Goal: Task Accomplishment & Management: Complete application form

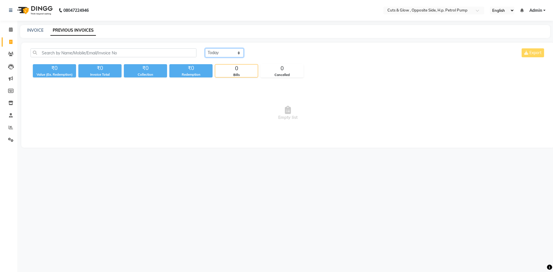
click at [224, 55] on select "[DATE] [DATE] Custom Range" at bounding box center [224, 52] width 39 height 9
click at [205, 48] on select "[DATE] [DATE] Custom Range" at bounding box center [224, 52] width 39 height 9
click at [219, 54] on select "[DATE] [DATE] Custom Range" at bounding box center [224, 52] width 39 height 9
select select "[DATE]"
click at [205, 48] on select "[DATE] [DATE] Custom Range" at bounding box center [224, 52] width 39 height 9
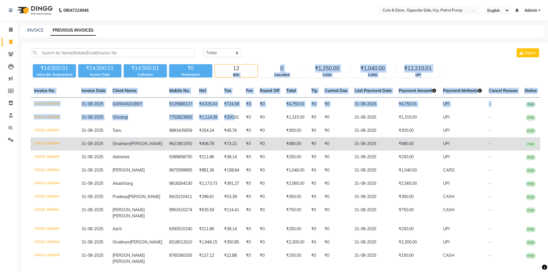
drag, startPoint x: 218, startPoint y: 74, endPoint x: 187, endPoint y: 160, distance: 91.3
click at [216, 143] on div "[DATE] [DATE] Custom Range Export ₹14,500.01 Value (Ex. Redemption) ₹14,500.01 …" at bounding box center [285, 167] width 528 height 248
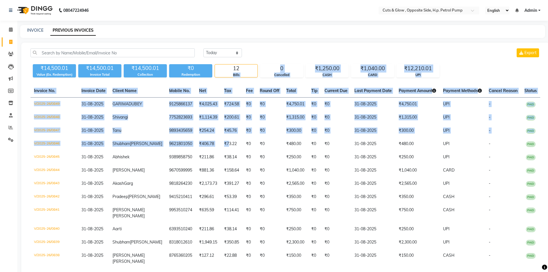
click at [10, 38] on link "Invoice" at bounding box center [9, 41] width 14 height 9
select select "service"
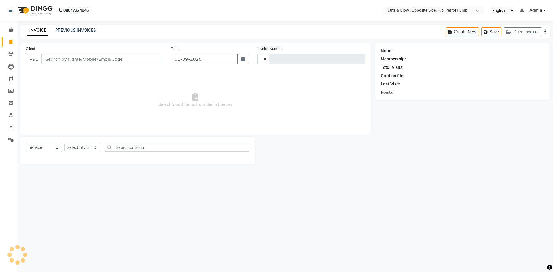
type input "0850"
select select "6633"
click at [66, 59] on input "Client" at bounding box center [101, 59] width 121 height 11
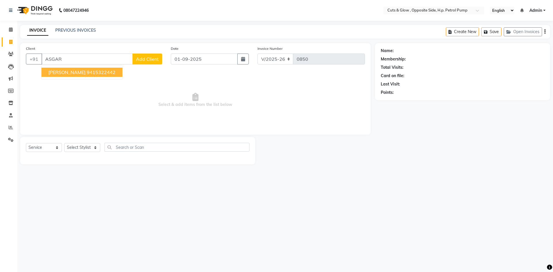
click at [66, 69] on span "[PERSON_NAME]" at bounding box center [66, 72] width 37 height 6
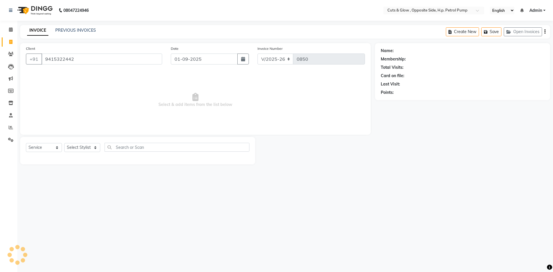
type input "9415322442"
click at [85, 154] on div "Select Service Product Membership Package Voucher Prepaid Gift Card Select Styl…" at bounding box center [137, 150] width 223 height 14
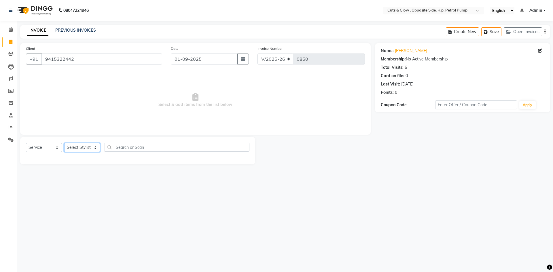
click at [81, 146] on select "Select Stylist [PERSON_NAME] [PERSON_NAME] [PERSON_NAME] [PERSON_NAME] Priyanka…" at bounding box center [82, 147] width 36 height 9
select select "63279"
click at [64, 143] on select "Select Stylist [PERSON_NAME] [PERSON_NAME] [PERSON_NAME] [PERSON_NAME] Priyanka…" at bounding box center [82, 147] width 36 height 9
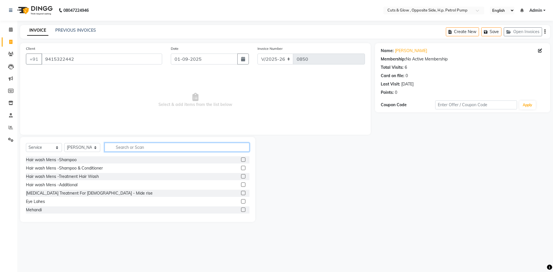
click at [118, 147] on input "text" at bounding box center [176, 147] width 145 height 9
type input "HAIR CUT"
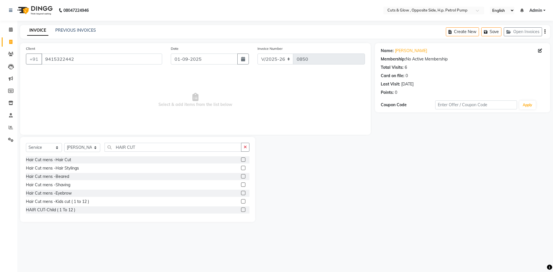
click at [241, 160] on label at bounding box center [243, 159] width 4 height 4
click at [241, 160] on input "checkbox" at bounding box center [243, 160] width 4 height 4
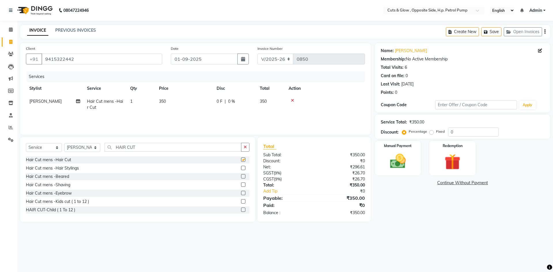
checkbox input "false"
click at [155, 149] on input "HAIR CUT" at bounding box center [172, 147] width 137 height 9
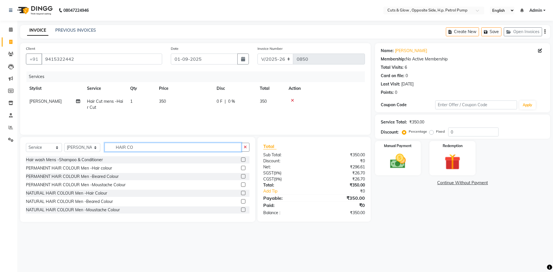
type input "HAIR CO"
click at [241, 167] on label at bounding box center [243, 168] width 4 height 4
click at [241, 167] on input "checkbox" at bounding box center [243, 168] width 4 height 4
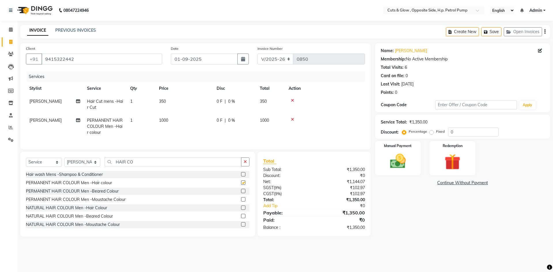
checkbox input "false"
click at [146, 163] on input "HAIR CO" at bounding box center [172, 161] width 137 height 9
type input "H"
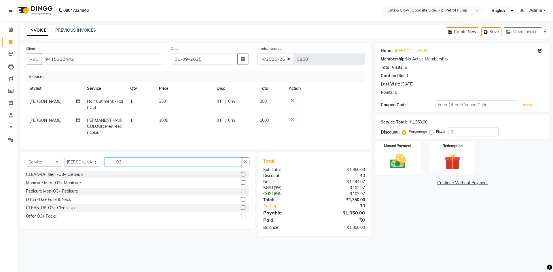
type input "O3"
click at [241, 201] on label at bounding box center [243, 199] width 4 height 4
click at [241, 201] on input "checkbox" at bounding box center [243, 200] width 4 height 4
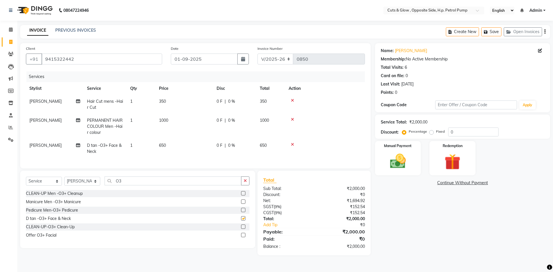
checkbox input "false"
click at [173, 143] on td "650" at bounding box center [184, 148] width 58 height 19
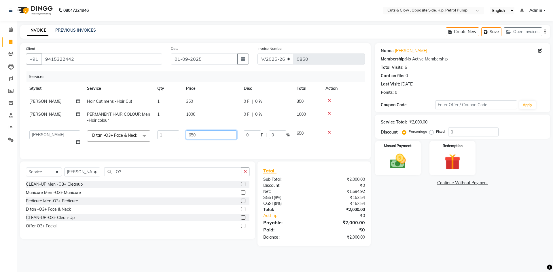
drag, startPoint x: 204, startPoint y: 136, endPoint x: 99, endPoint y: 133, distance: 104.6
click at [113, 133] on tr "[PERSON_NAME] [PERSON_NAME] [PERSON_NAME] [PERSON_NAME] [PERSON_NAME] [PERSON_N…" at bounding box center [195, 138] width 339 height 22
type input "800"
click at [424, 215] on div "Name: [PERSON_NAME] Membership: No Active Membership Total Visits: 6 Card on fi…" at bounding box center [464, 144] width 179 height 203
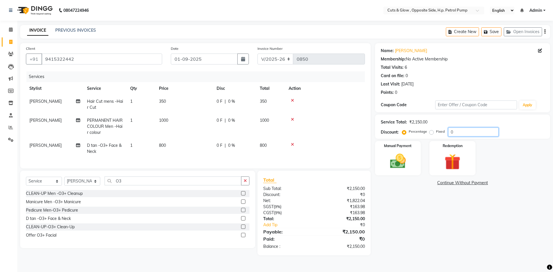
click at [471, 132] on input "0" at bounding box center [473, 132] width 50 height 9
type input "1"
click at [436, 133] on label "Fixed" at bounding box center [440, 131] width 9 height 5
click at [432, 133] on input "Fixed" at bounding box center [432, 132] width 4 height 4
radio input "true"
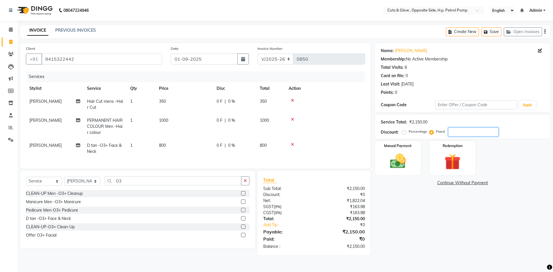
click at [460, 129] on input "number" at bounding box center [473, 132] width 50 height 9
type input "3"
type input "4"
click at [468, 134] on input "399" at bounding box center [473, 132] width 50 height 9
type input "3"
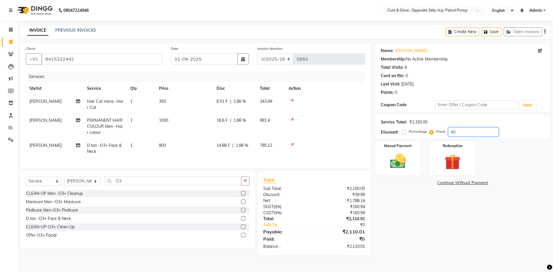
type input "4"
click at [223, 122] on div "0 F | 0 %" at bounding box center [234, 120] width 36 height 6
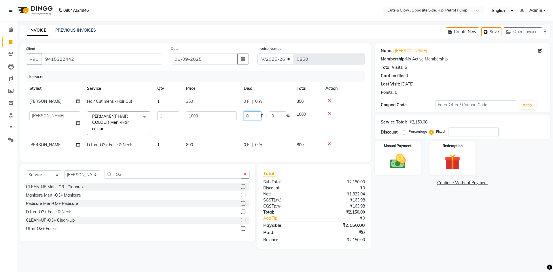
click at [254, 117] on input "0" at bounding box center [252, 115] width 17 height 9
type input "400"
drag, startPoint x: 379, startPoint y: 194, endPoint x: 393, endPoint y: 209, distance: 20.4
click at [382, 201] on div "Name: [PERSON_NAME] Membership: No Active Membership Total Visits: 6 Card on fi…" at bounding box center [464, 146] width 179 height 206
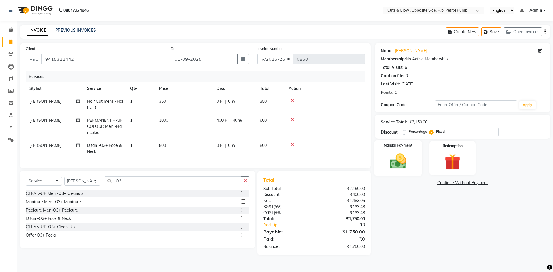
click at [406, 170] on img at bounding box center [397, 161] width 27 height 19
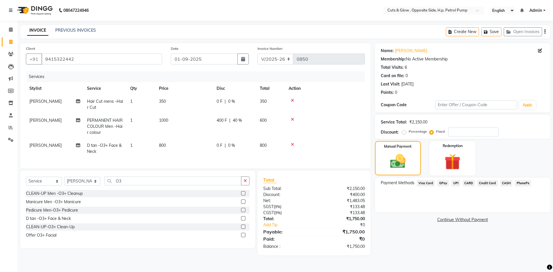
click at [499, 182] on div "CASH" at bounding box center [505, 184] width 15 height 8
click at [506, 183] on span "CASH" at bounding box center [506, 183] width 12 height 7
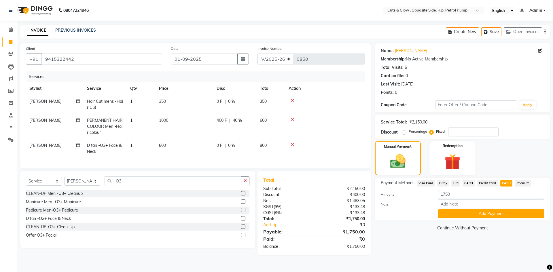
drag, startPoint x: 499, startPoint y: 215, endPoint x: 486, endPoint y: 238, distance: 26.5
click at [499, 214] on button "Add Payment" at bounding box center [491, 213] width 106 height 9
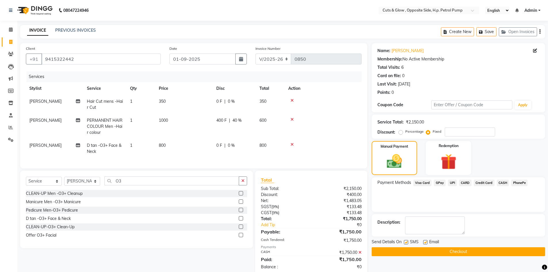
click at [471, 252] on button "Checkout" at bounding box center [459, 251] width 174 height 9
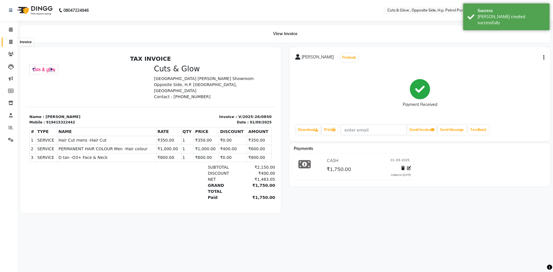
click at [10, 44] on span at bounding box center [11, 42] width 10 height 7
select select "service"
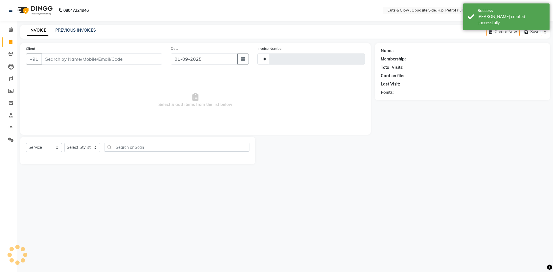
type input "0851"
select select "6633"
click at [113, 102] on span "Select & add items from the list below" at bounding box center [195, 100] width 339 height 58
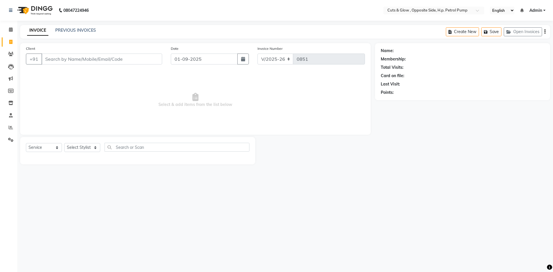
click at [134, 113] on span "Select & add items from the list below" at bounding box center [195, 100] width 339 height 58
click at [73, 55] on input "Client" at bounding box center [101, 59] width 121 height 11
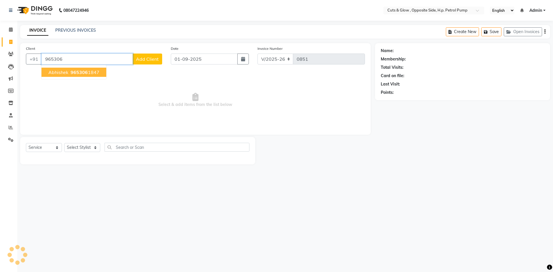
click at [73, 74] on span "965306" at bounding box center [79, 72] width 17 height 6
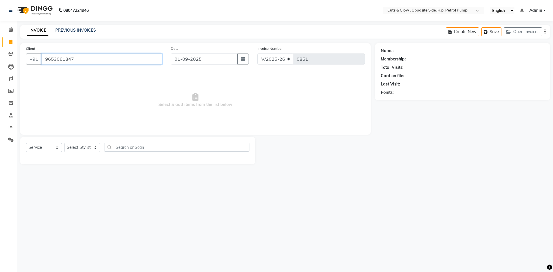
type input "9653061847"
click at [81, 146] on select "Select Stylist [PERSON_NAME] [PERSON_NAME] [PERSON_NAME] [PERSON_NAME] Priyanka…" at bounding box center [82, 147] width 36 height 9
select select "63279"
click at [64, 143] on select "Select Stylist [PERSON_NAME] [PERSON_NAME] [PERSON_NAME] [PERSON_NAME] Priyanka…" at bounding box center [82, 147] width 36 height 9
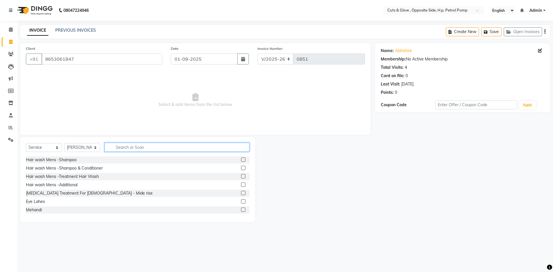
click at [169, 143] on input "text" at bounding box center [176, 147] width 145 height 9
type input "HAIR CUT"
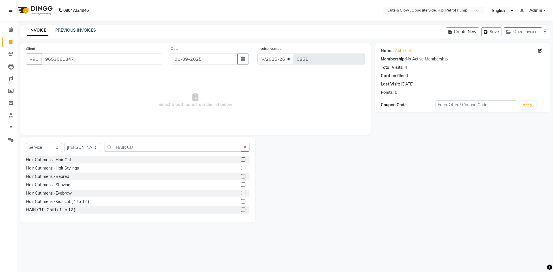
click at [241, 159] on label at bounding box center [243, 159] width 4 height 4
click at [241, 159] on input "checkbox" at bounding box center [243, 160] width 4 height 4
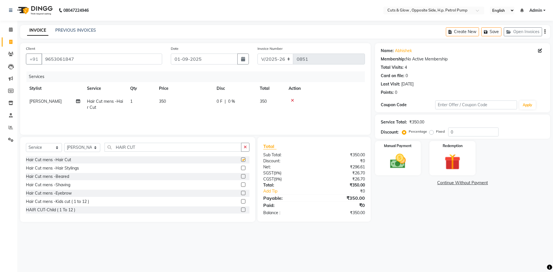
checkbox input "false"
click at [241, 177] on label at bounding box center [243, 176] width 4 height 4
click at [241, 177] on input "checkbox" at bounding box center [243, 177] width 4 height 4
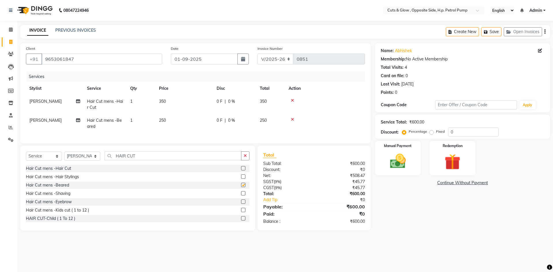
checkbox input "false"
drag, startPoint x: 165, startPoint y: 158, endPoint x: 41, endPoint y: 177, distance: 125.7
click at [41, 176] on div "Select Service Product Membership Package Voucher Prepaid Gift Card Select Styl…" at bounding box center [137, 188] width 235 height 85
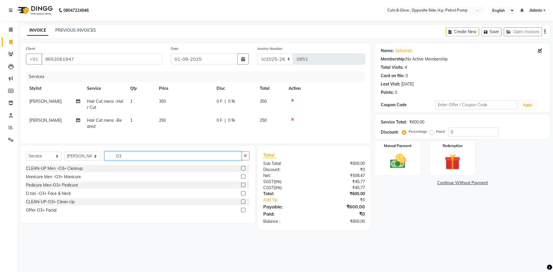
type input "O3"
click at [245, 195] on label at bounding box center [243, 193] width 4 height 4
click at [245, 195] on input "checkbox" at bounding box center [243, 194] width 4 height 4
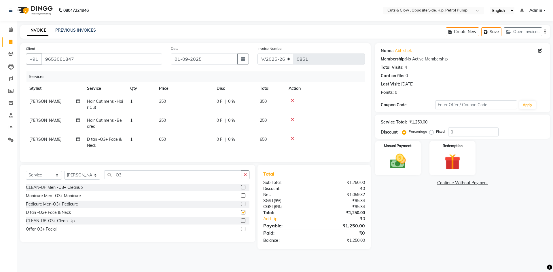
checkbox input "false"
click at [167, 140] on td "650" at bounding box center [184, 142] width 58 height 19
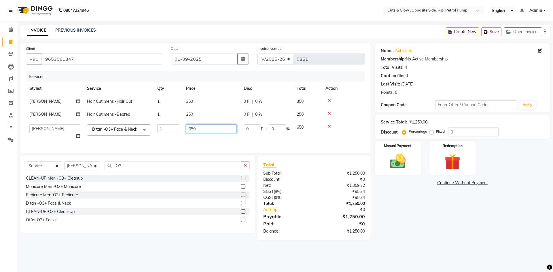
drag, startPoint x: 205, startPoint y: 127, endPoint x: 54, endPoint y: 153, distance: 153.7
click at [62, 147] on div "Services Stylist Service Qty Price Disc Total Action [PERSON_NAME] Hair Cut men…" at bounding box center [195, 109] width 339 height 76
type input "800"
click at [471, 230] on div "Name: Abhishek Membership: No Active Membership Total Visits: 4 Card on file: 0…" at bounding box center [464, 141] width 179 height 197
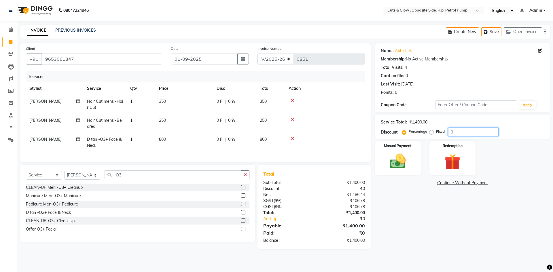
click at [465, 131] on input "0" at bounding box center [473, 132] width 50 height 9
type input "15"
click at [428, 222] on div "Name: Abhishek Membership: No Active Membership Total Visits: 4 Card on file: 0…" at bounding box center [464, 146] width 179 height 206
click at [402, 154] on img at bounding box center [397, 161] width 27 height 19
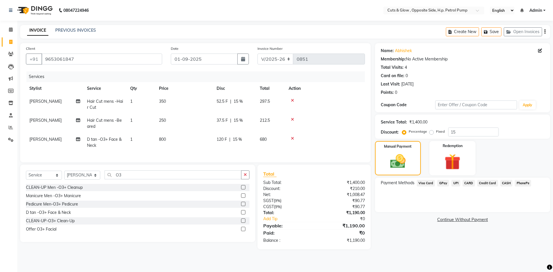
click at [458, 177] on div "Name: Abhishek Membership: No Active Membership Total Visits: 4 Card on file: 0…" at bounding box center [464, 146] width 179 height 206
click at [453, 184] on span "UPI" at bounding box center [455, 183] width 9 height 7
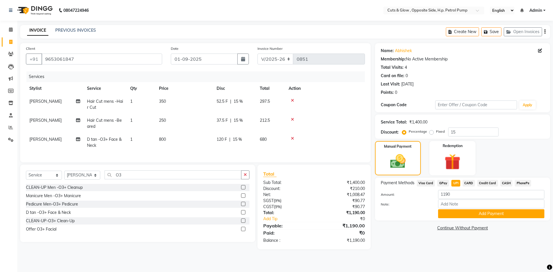
click at [445, 214] on button "Add Payment" at bounding box center [491, 213] width 106 height 9
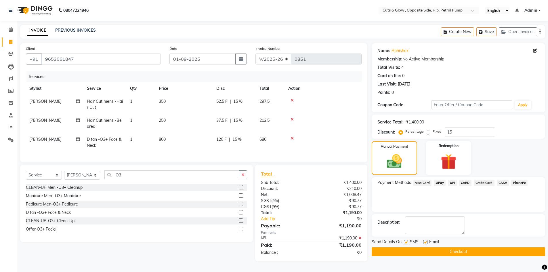
click at [413, 253] on button "Checkout" at bounding box center [459, 251] width 174 height 9
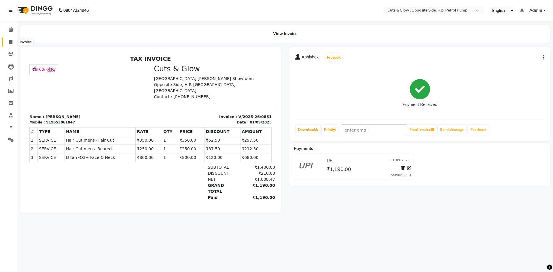
click at [9, 40] on icon at bounding box center [10, 42] width 3 height 4
select select "service"
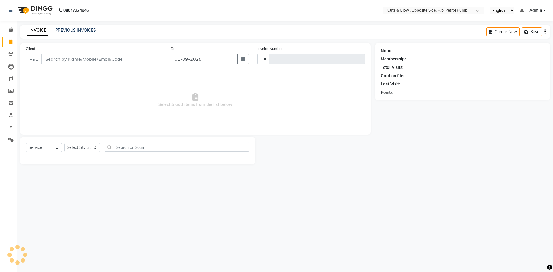
click at [71, 81] on span "Select & add items from the list below" at bounding box center [195, 100] width 339 height 58
type input "0852"
select select "6633"
click at [92, 30] on link "PREVIOUS INVOICES" at bounding box center [75, 30] width 41 height 5
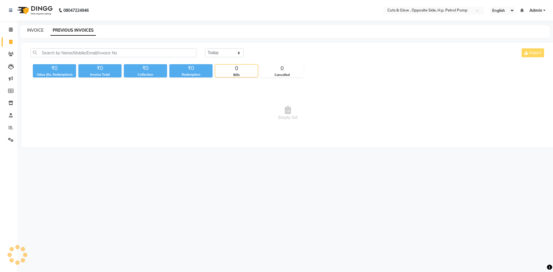
click at [30, 31] on link "INVOICE" at bounding box center [35, 30] width 16 height 5
select select "service"
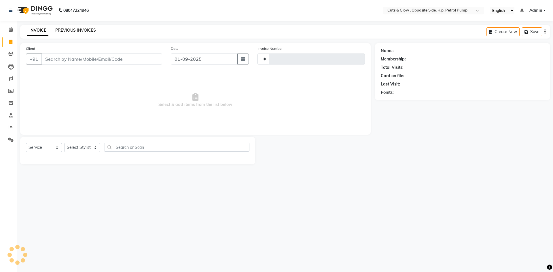
click at [84, 32] on link "PREVIOUS INVOICES" at bounding box center [75, 30] width 41 height 5
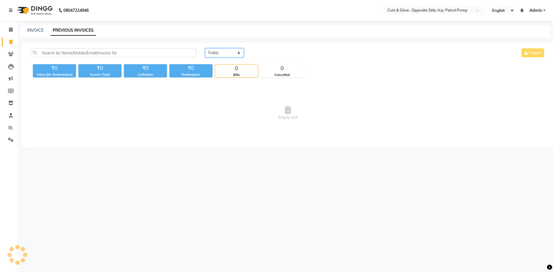
click at [223, 54] on select "[DATE] [DATE] Custom Range" at bounding box center [224, 52] width 39 height 9
click at [205, 48] on select "[DATE] [DATE] Custom Range" at bounding box center [224, 52] width 39 height 9
click at [161, 95] on span "Empty list" at bounding box center [288, 113] width 514 height 58
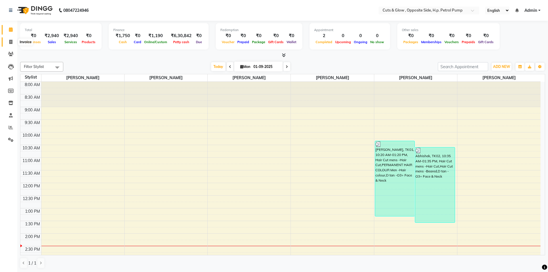
click at [11, 40] on icon at bounding box center [10, 42] width 3 height 4
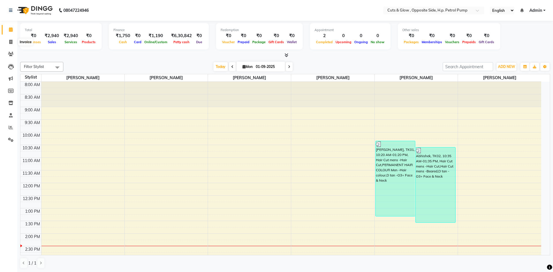
select select "service"
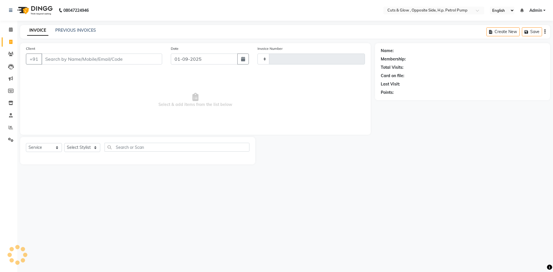
type input "0852"
select select "6633"
click at [75, 28] on link "PREVIOUS INVOICES" at bounding box center [75, 30] width 41 height 5
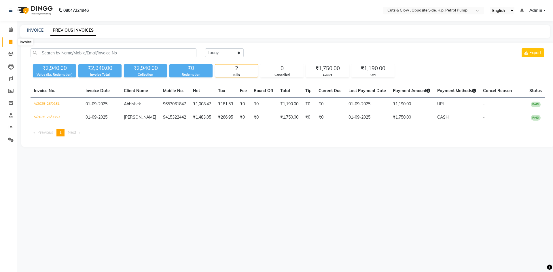
click at [8, 39] on span at bounding box center [11, 42] width 10 height 7
select select "service"
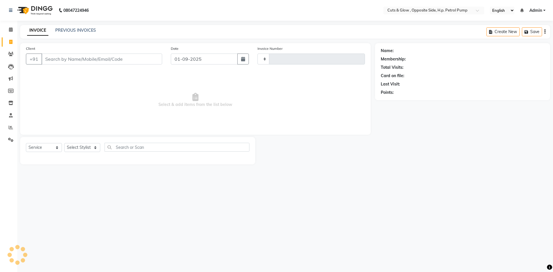
type input "0852"
select select "6633"
click at [88, 55] on input "Client" at bounding box center [101, 59] width 121 height 11
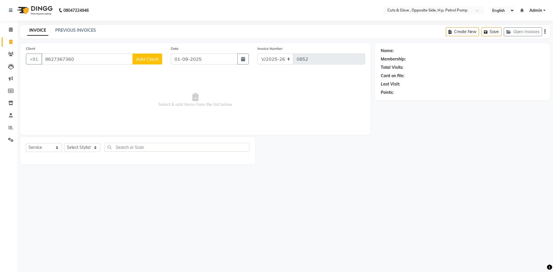
type input "9627367360"
click at [150, 58] on span "Add Client" at bounding box center [147, 59] width 23 height 6
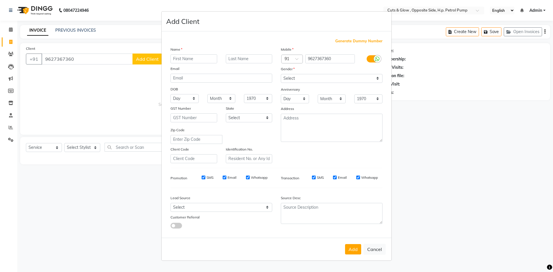
click at [185, 56] on input "text" at bounding box center [193, 58] width 47 height 9
type input "Avdhesh"
click at [282, 76] on select "Select Male Female Other Prefer Not To Say" at bounding box center [332, 78] width 102 height 9
select select "male"
click at [281, 74] on select "Select Male Female Other Prefer Not To Say" at bounding box center [332, 78] width 102 height 9
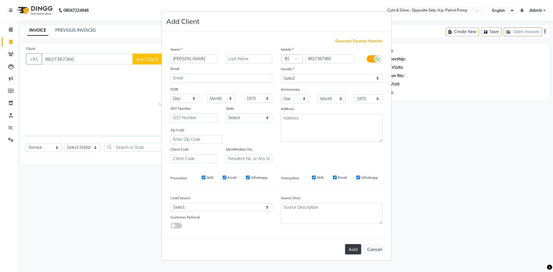
click at [355, 250] on button "Add" at bounding box center [353, 249] width 16 height 10
select select
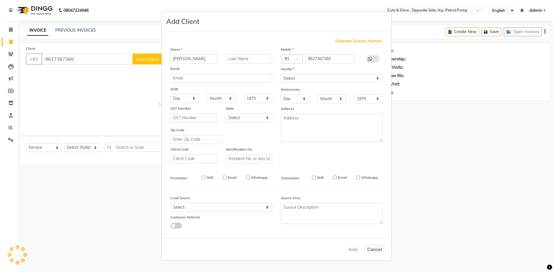
select select
checkbox input "false"
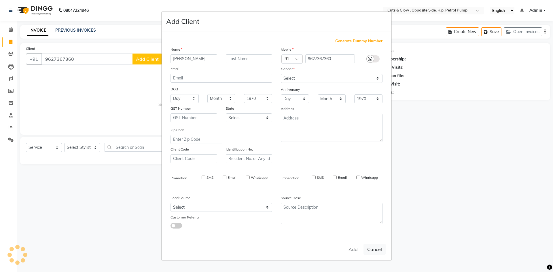
checkbox input "false"
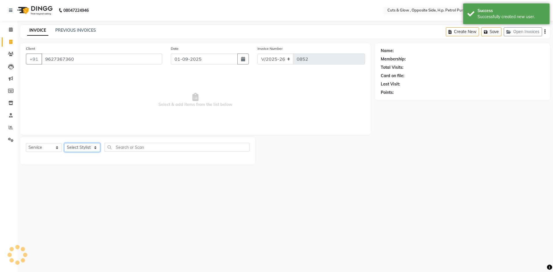
click at [86, 145] on select "Select Stylist [PERSON_NAME] [PERSON_NAME] [PERSON_NAME] [PERSON_NAME] Priyanka…" at bounding box center [82, 147] width 36 height 9
select select "52715"
click at [64, 143] on select "Select Stylist [PERSON_NAME] [PERSON_NAME] [PERSON_NAME] [PERSON_NAME] Priyanka…" at bounding box center [82, 147] width 36 height 9
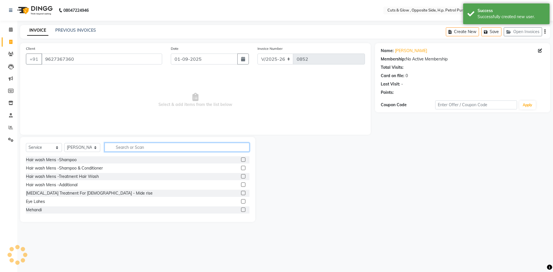
click at [157, 149] on input "text" at bounding box center [176, 147] width 145 height 9
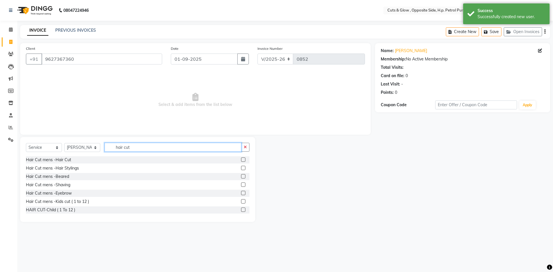
type input "hair cut"
click at [241, 160] on label at bounding box center [243, 159] width 4 height 4
click at [241, 160] on input "checkbox" at bounding box center [243, 160] width 4 height 4
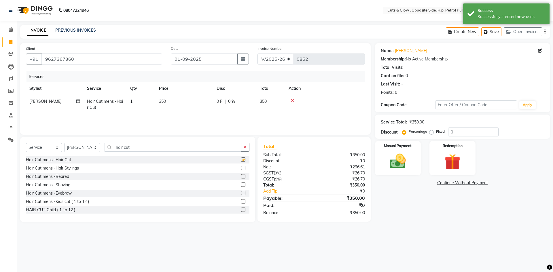
checkbox input "false"
click at [421, 150] on div "Manual Payment" at bounding box center [398, 157] width 48 height 35
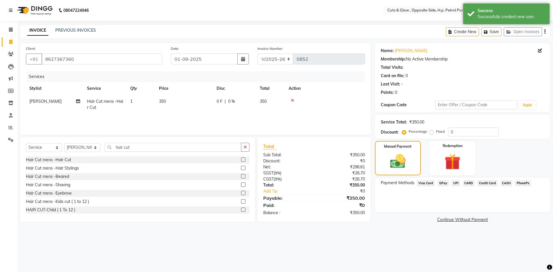
click at [455, 184] on span "UPI" at bounding box center [455, 183] width 9 height 7
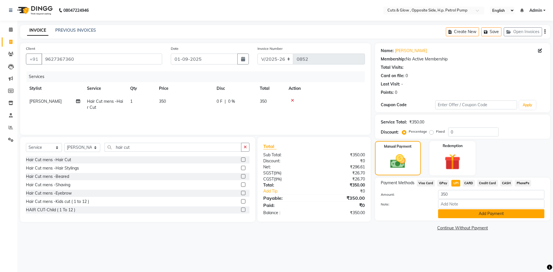
click at [497, 215] on button "Add Payment" at bounding box center [491, 213] width 106 height 9
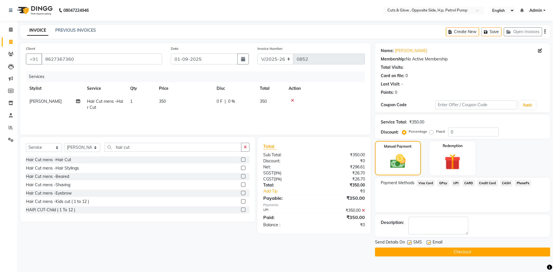
click at [463, 255] on button "Checkout" at bounding box center [462, 252] width 175 height 9
